Goal: Information Seeking & Learning: Learn about a topic

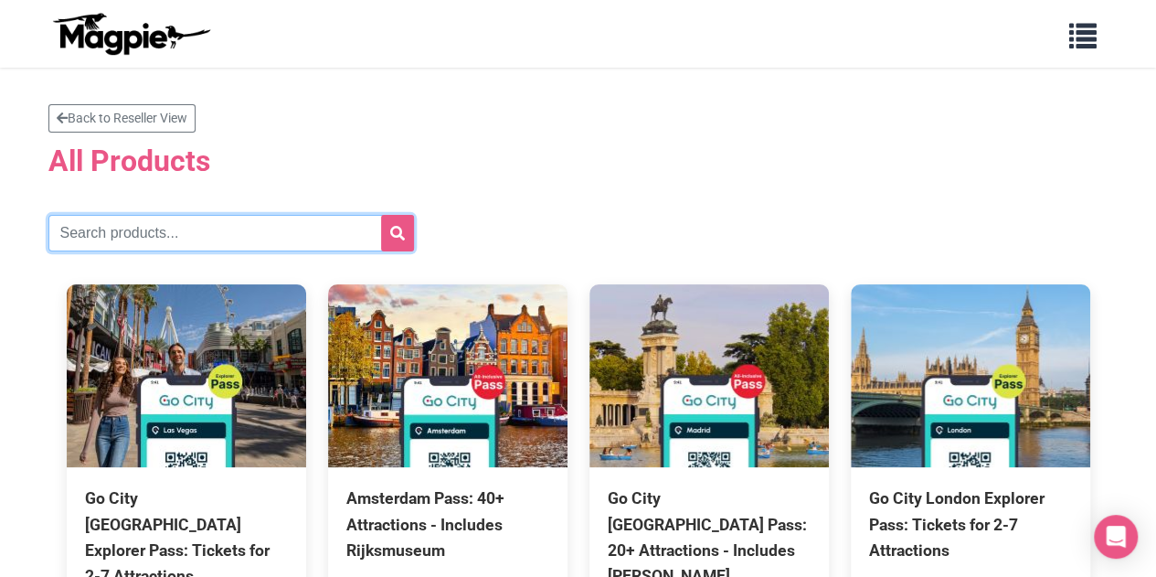
click at [151, 235] on input "text" at bounding box center [231, 233] width 366 height 37
type input "boston"
click at [381, 215] on button "submit" at bounding box center [397, 233] width 33 height 37
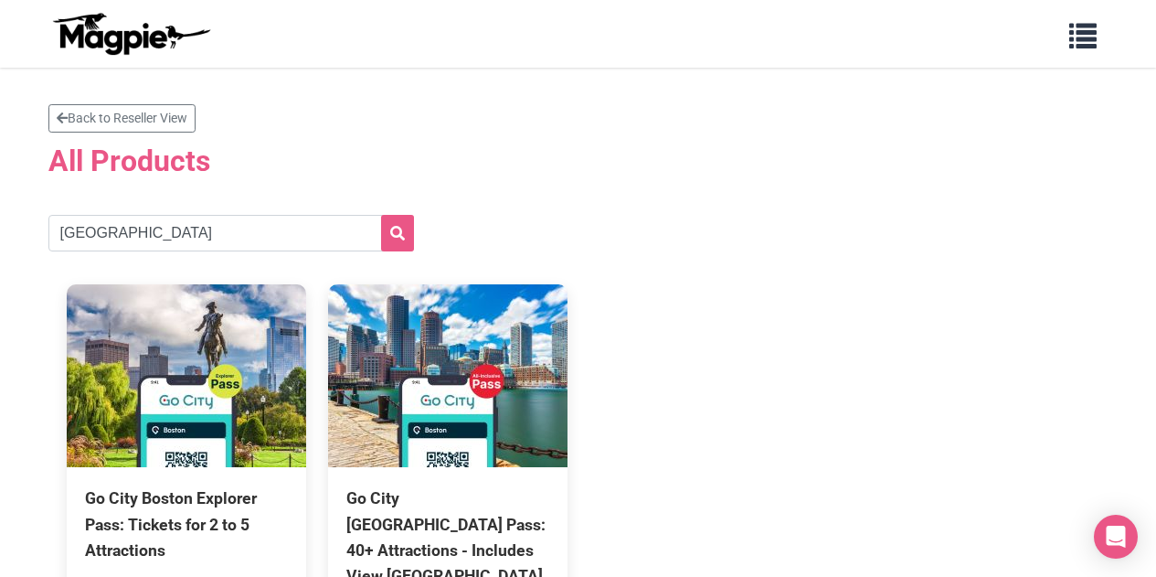
scroll to position [183, 0]
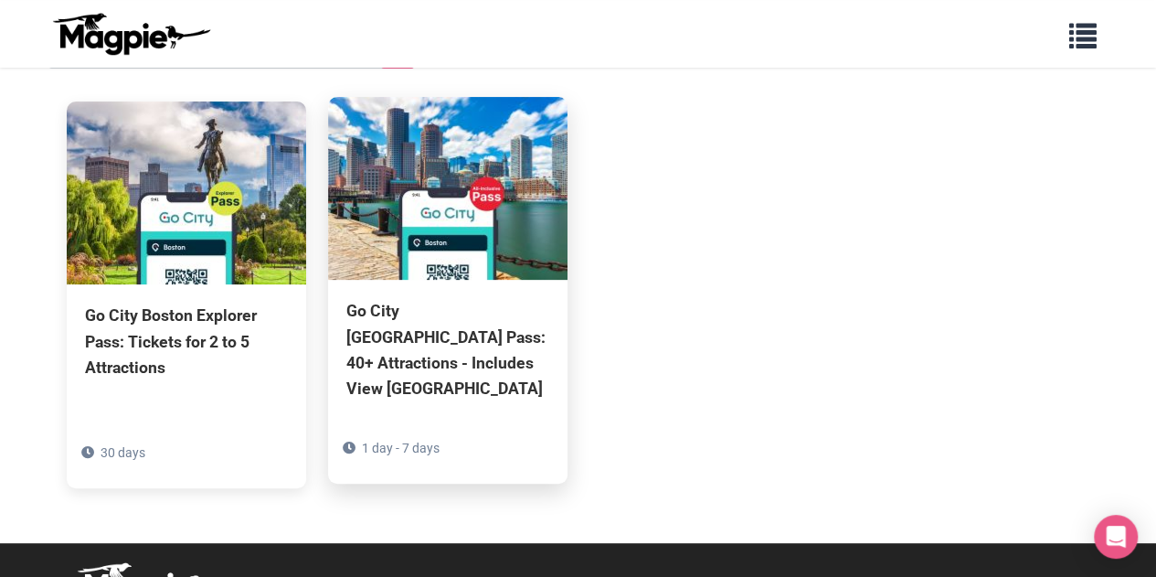
click at [489, 218] on img at bounding box center [447, 188] width 239 height 183
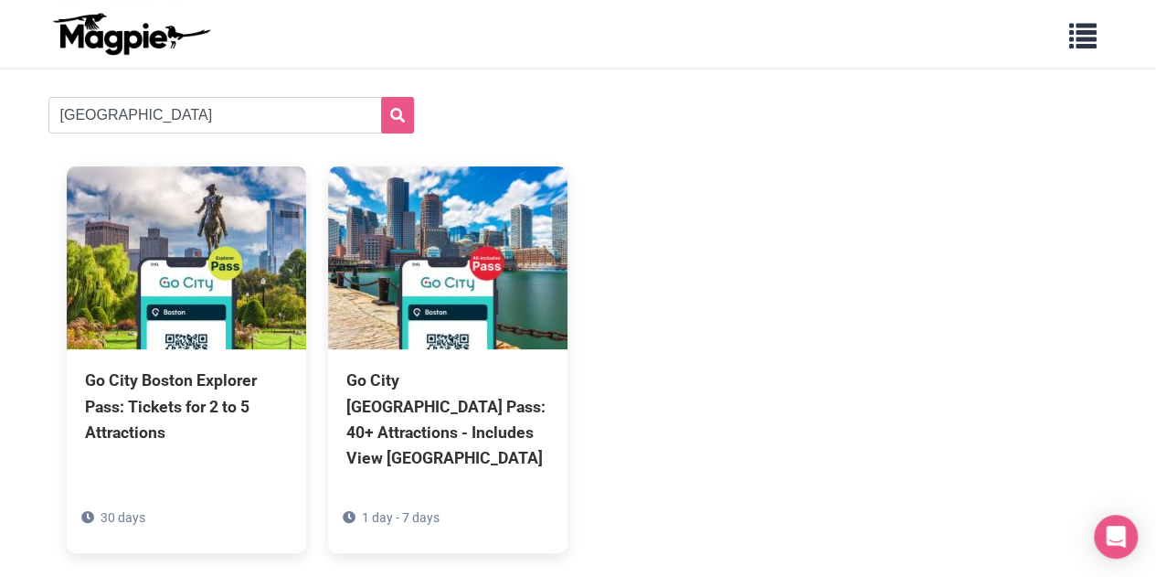
scroll to position [0, 0]
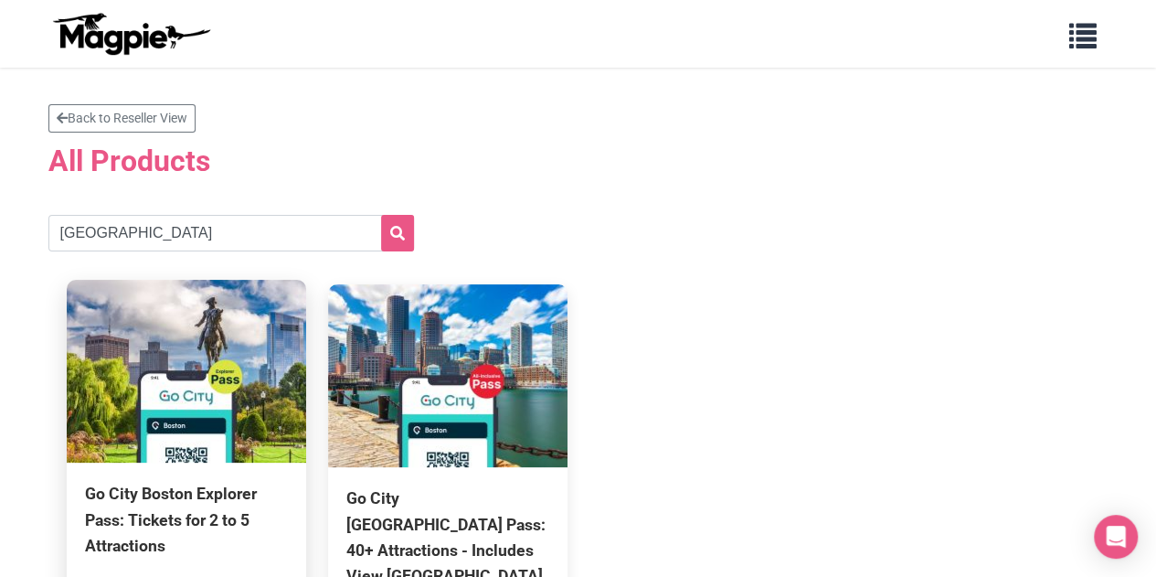
click at [233, 386] on img at bounding box center [186, 371] width 239 height 183
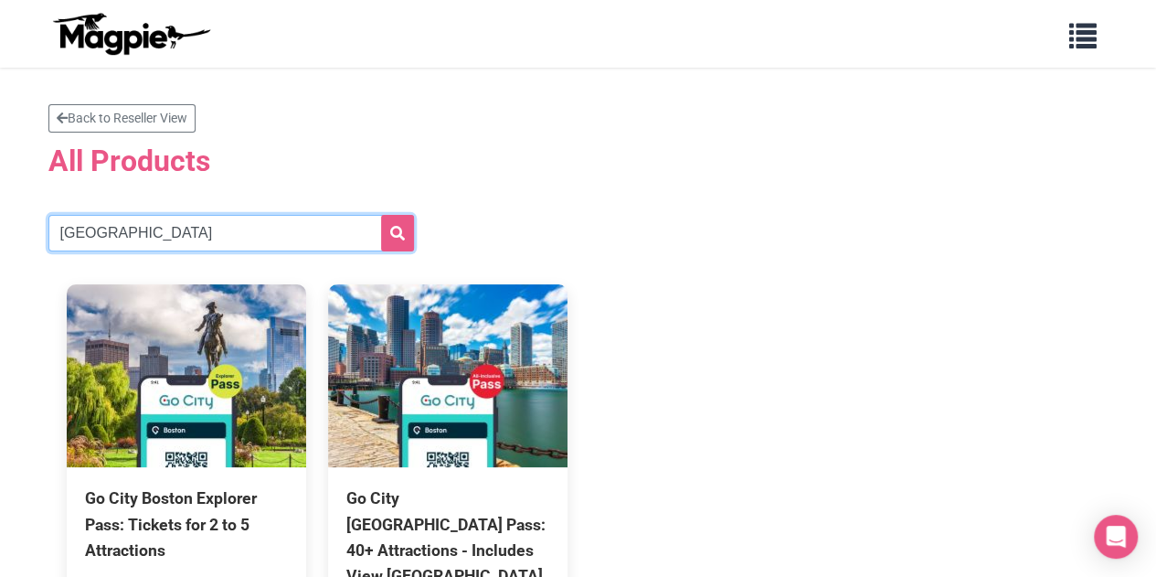
drag, startPoint x: 177, startPoint y: 222, endPoint x: 0, endPoint y: 220, distance: 177.3
click at [0, 220] on section "Back to Reseller View All Products boston Go City Boston Explorer Pass: Tickets…" at bounding box center [578, 397] width 1156 height 658
type input "new york"
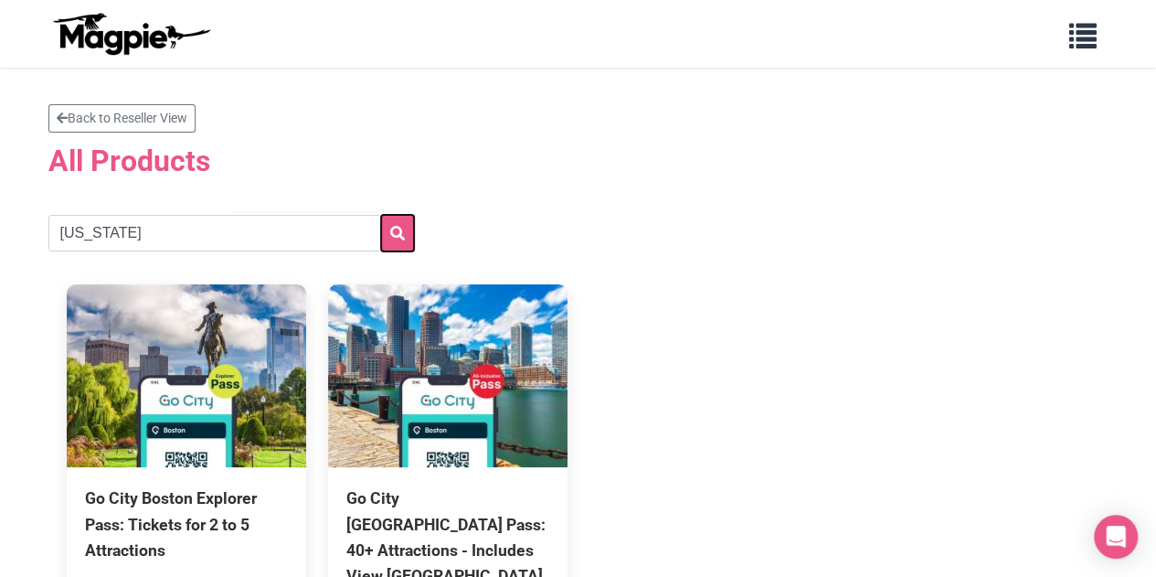
click at [405, 239] on button "submit" at bounding box center [397, 233] width 33 height 37
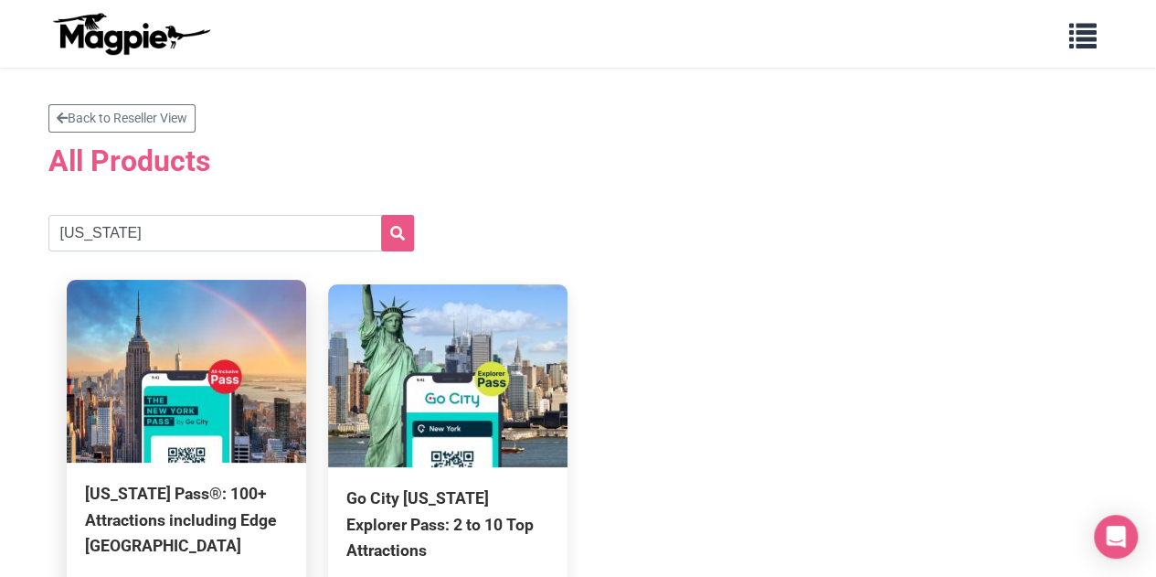
click at [168, 387] on img at bounding box center [186, 371] width 239 height 183
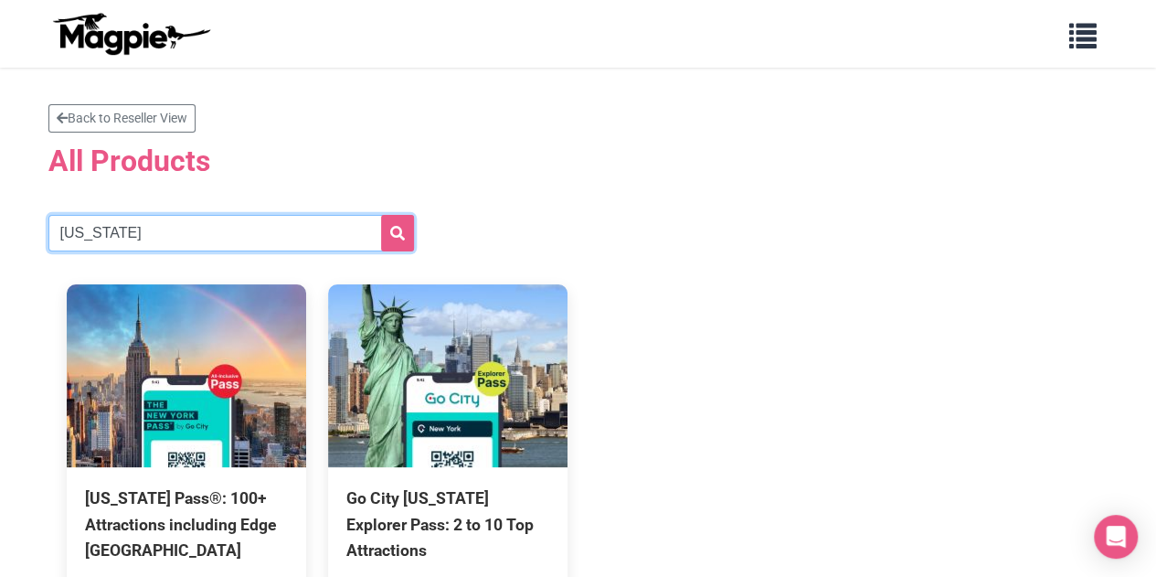
drag, startPoint x: 150, startPoint y: 232, endPoint x: 0, endPoint y: 247, distance: 150.6
click at [0, 227] on section "Back to Reseller View All Products new york New York Pass®: 100+ Attractions in…" at bounding box center [578, 384] width 1156 height 633
type input "[GEOGRAPHIC_DATA]"
click at [381, 215] on button "submit" at bounding box center [397, 233] width 33 height 37
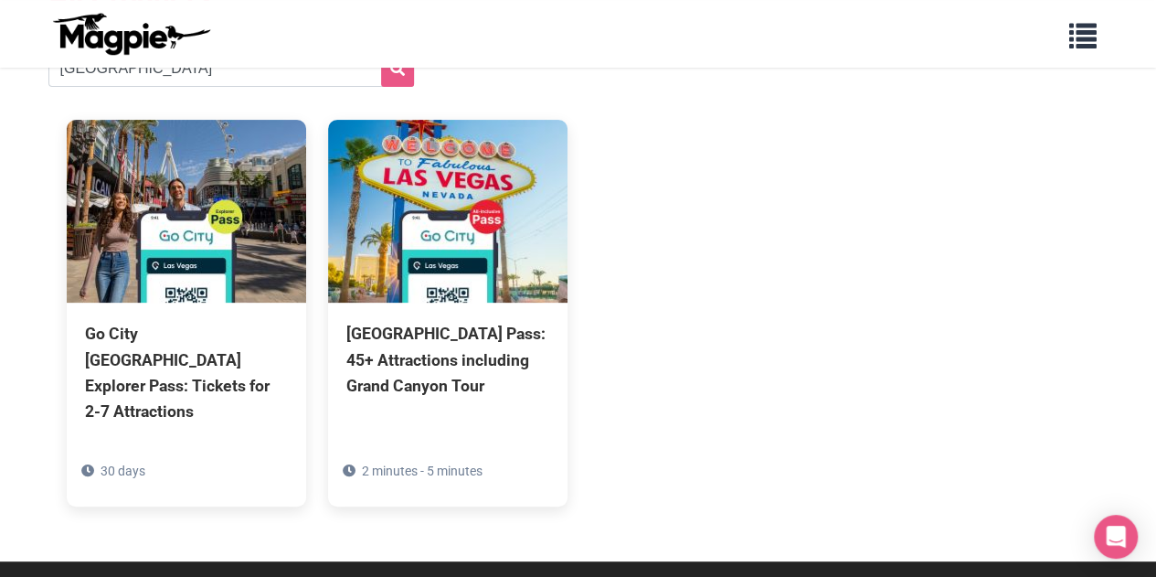
scroll to position [183, 0]
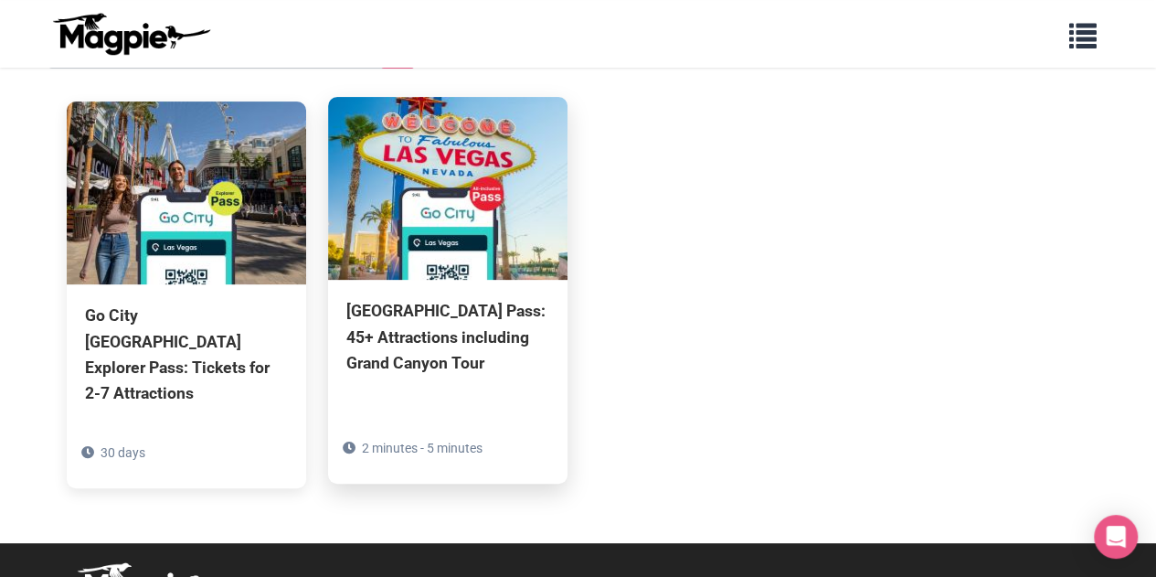
click at [458, 193] on img at bounding box center [447, 188] width 239 height 183
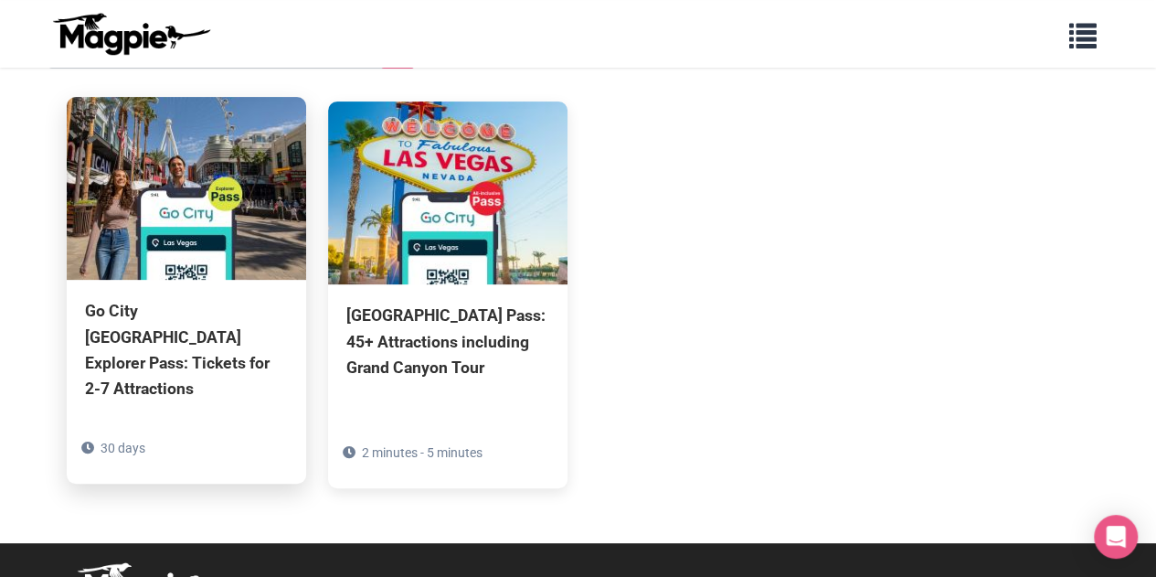
click at [194, 250] on img at bounding box center [186, 188] width 239 height 183
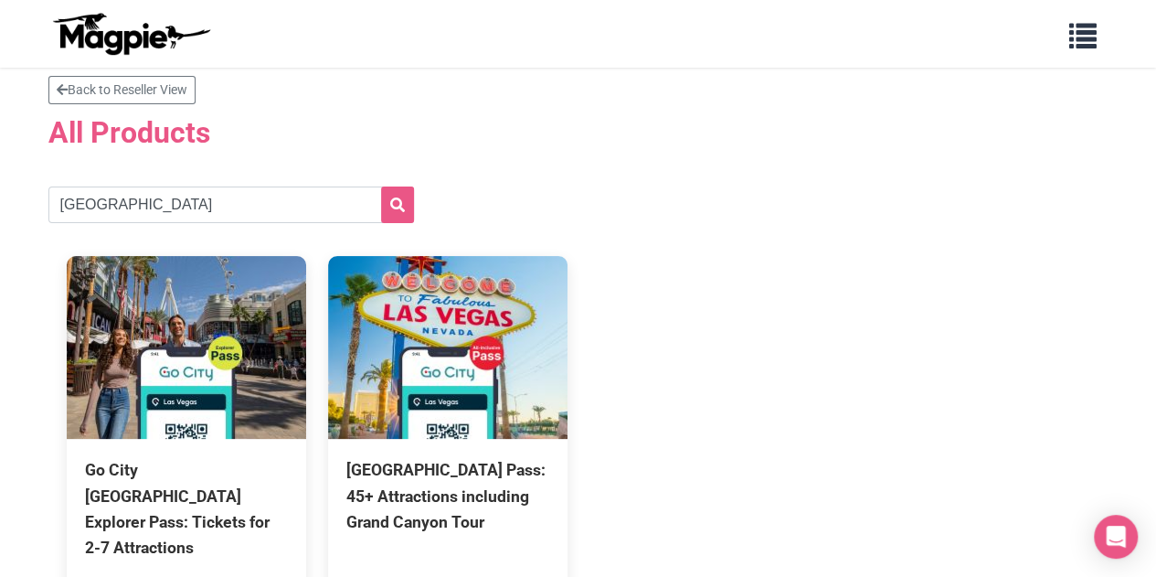
scroll to position [0, 0]
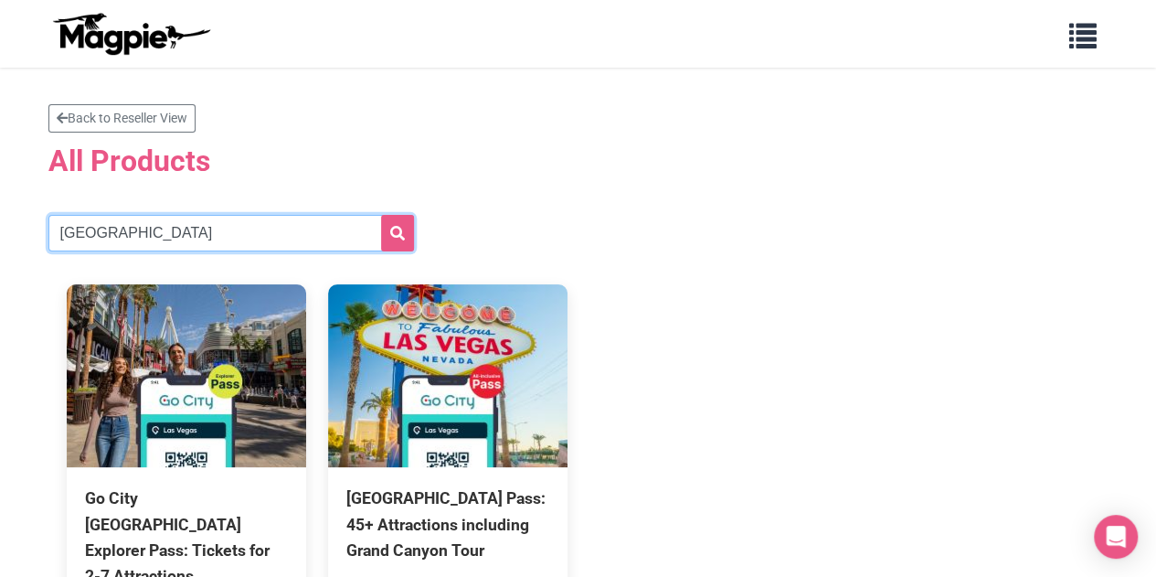
drag, startPoint x: 187, startPoint y: 225, endPoint x: 60, endPoint y: 246, distance: 128.8
click at [60, 246] on input "[GEOGRAPHIC_DATA]" at bounding box center [231, 233] width 366 height 37
type input "[GEOGRAPHIC_DATA]"
click at [381, 215] on button "submit" at bounding box center [397, 233] width 33 height 37
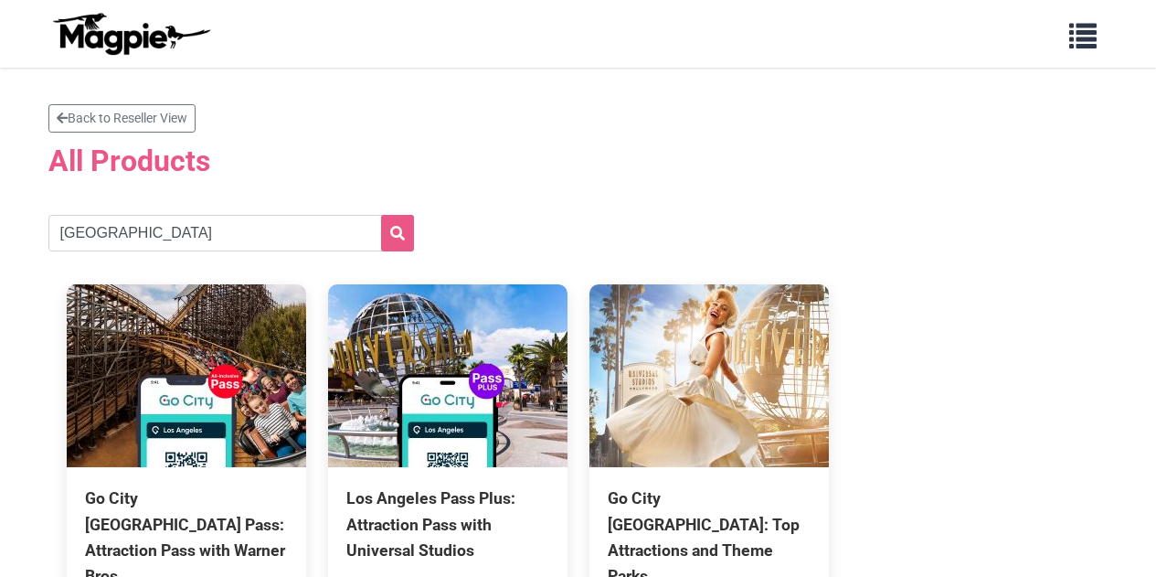
scroll to position [91, 0]
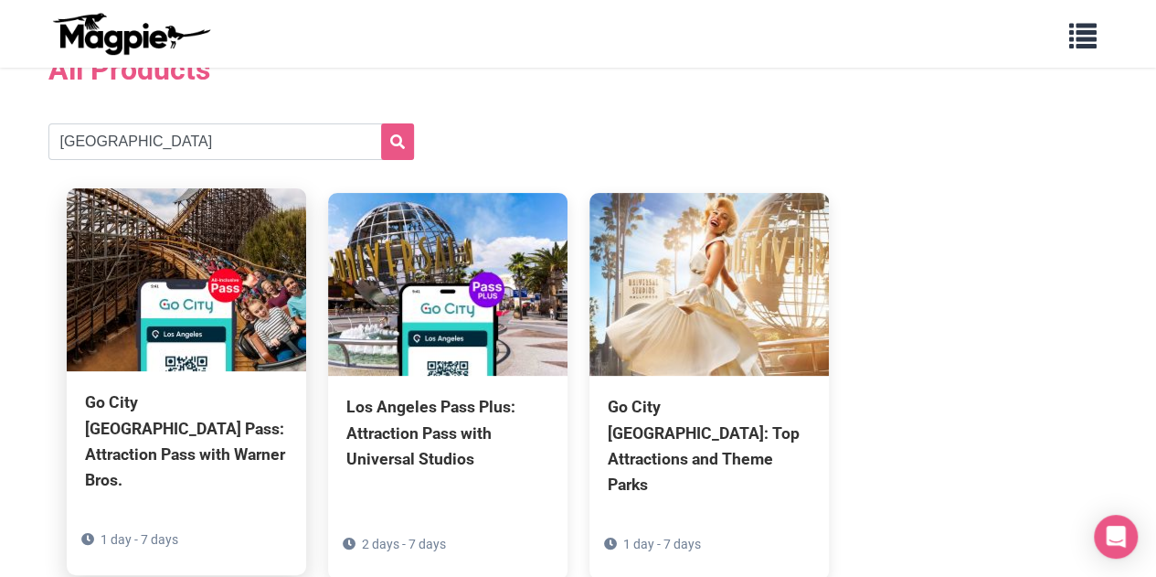
click at [226, 273] on img at bounding box center [186, 279] width 239 height 183
